Goal: Transaction & Acquisition: Purchase product/service

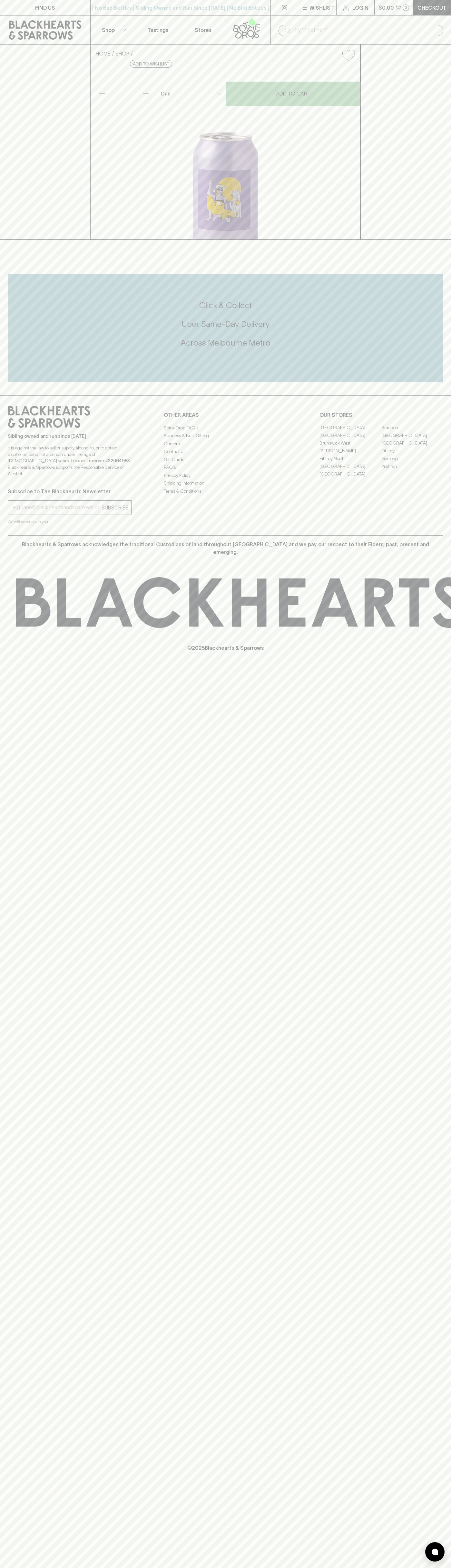
click at [431, 11] on p "Checkout" at bounding box center [432, 7] width 29 height 8
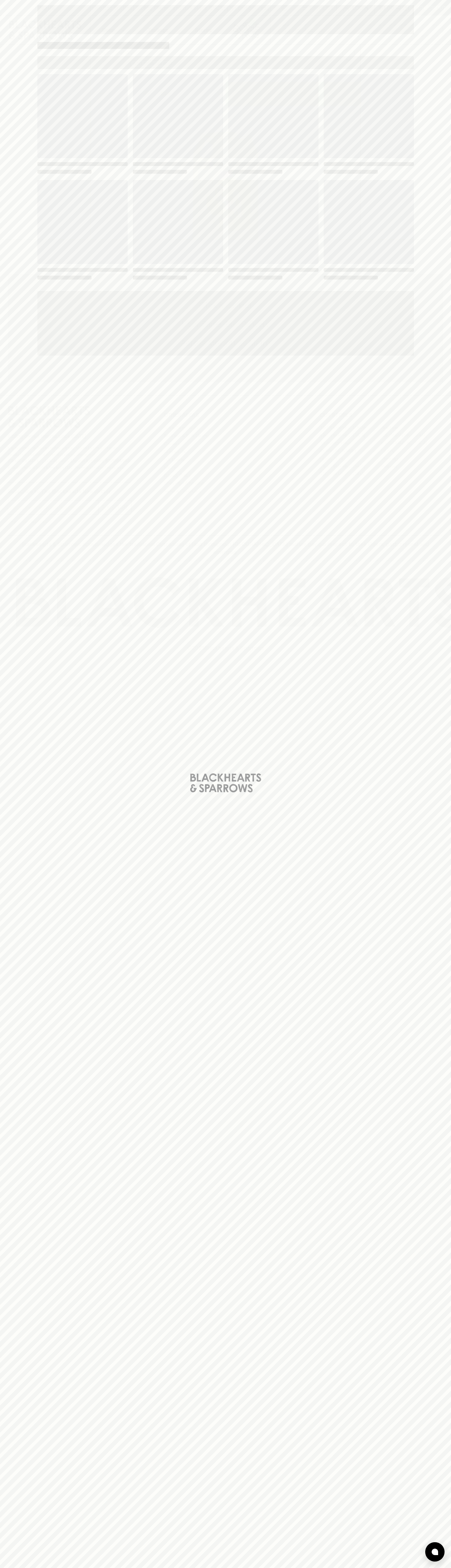
click at [444, 1055] on div "Loading" at bounding box center [225, 784] width 451 height 1568
click at [295, 1568] on html "FIND US | No Bad Bottles | Sibling Owned and Run Since [DATE] | No Bad Bottles …" at bounding box center [225, 784] width 451 height 1568
click at [11, 410] on div "Loading" at bounding box center [225, 784] width 451 height 1568
